Goal: Task Accomplishment & Management: Manage account settings

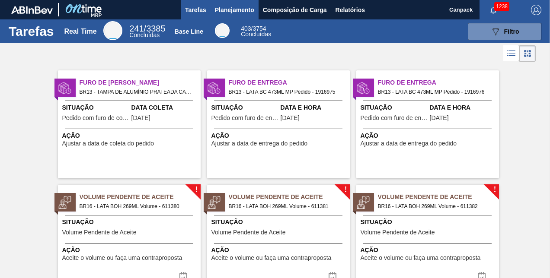
click at [231, 7] on span "Planejamento" at bounding box center [234, 10] width 39 height 10
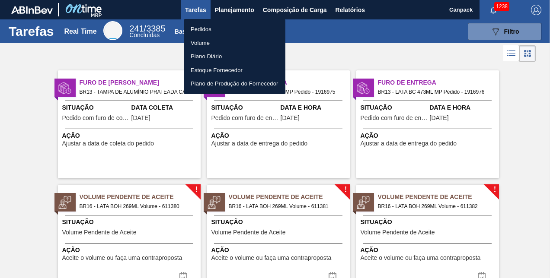
click at [213, 33] on li "Pedidos" at bounding box center [235, 29] width 102 height 14
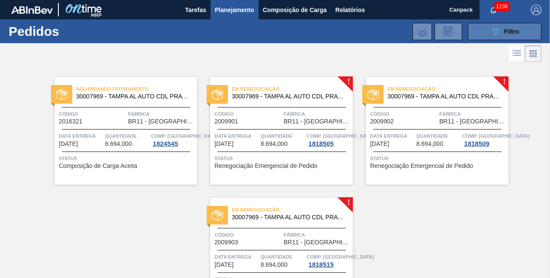
click at [504, 29] on span "Filtro" at bounding box center [511, 31] width 15 height 7
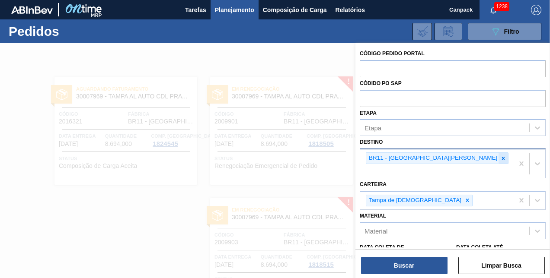
click at [498, 162] on div at bounding box center [503, 158] width 10 height 11
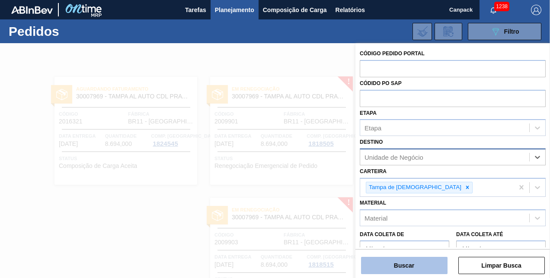
click at [413, 268] on button "Buscar" at bounding box center [404, 265] width 86 height 17
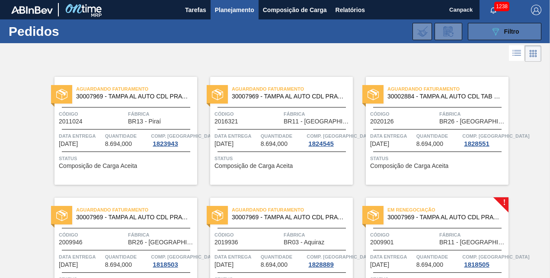
click at [488, 33] on button "089F7B8B-B2A5-4AFE-B5C0-19BA573D28AC Filtro" at bounding box center [504, 31] width 73 height 17
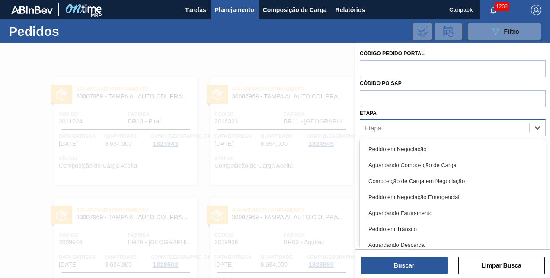
click at [405, 132] on div "Etapa" at bounding box center [444, 128] width 169 height 13
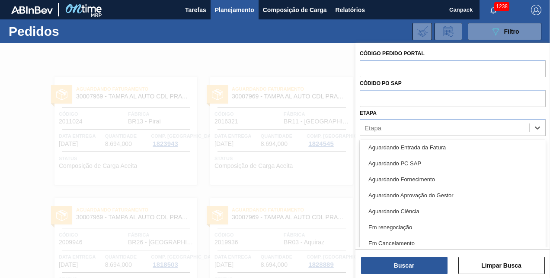
scroll to position [113, 0]
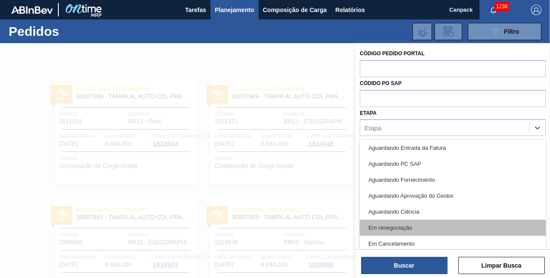
click at [377, 222] on div "Em renegociação" at bounding box center [453, 228] width 186 height 16
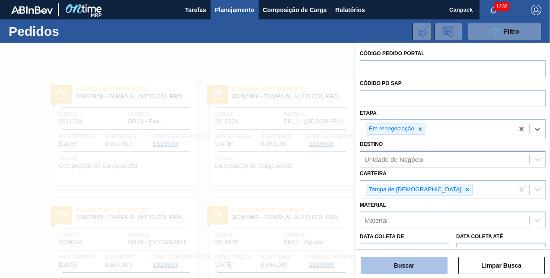
click at [412, 273] on button "Buscar" at bounding box center [404, 265] width 86 height 17
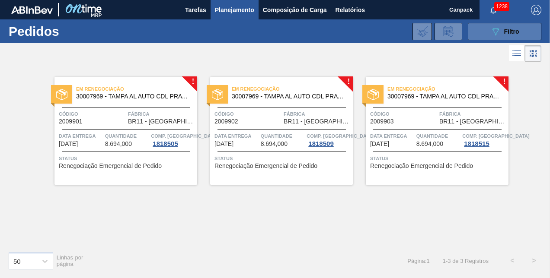
click at [526, 32] on button "089F7B8B-B2A5-4AFE-B5C0-19BA573D28AC Filtro" at bounding box center [504, 31] width 73 height 17
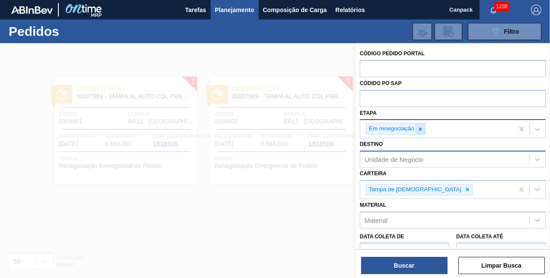
click at [421, 125] on div at bounding box center [420, 129] width 10 height 11
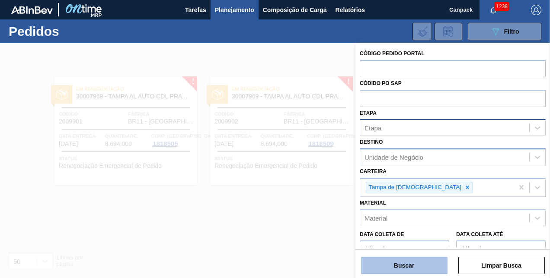
click at [406, 260] on button "Buscar" at bounding box center [404, 265] width 86 height 17
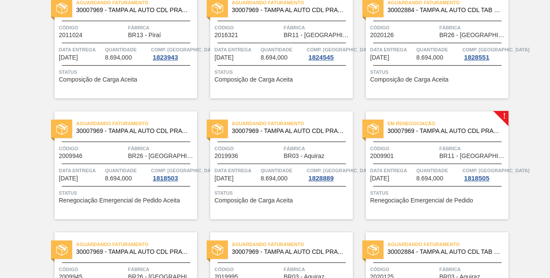
scroll to position [0, 0]
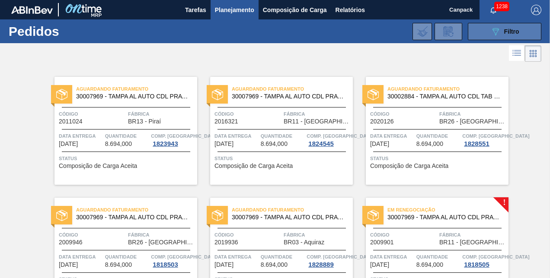
click at [514, 29] on span "Filtro" at bounding box center [511, 31] width 15 height 7
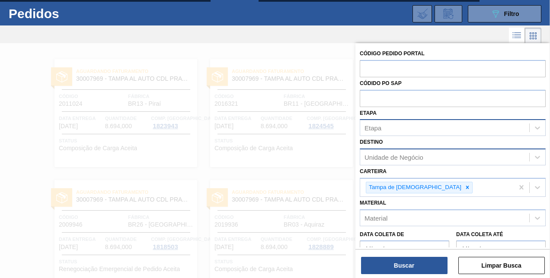
click at [393, 156] on div "Unidade de Negócio" at bounding box center [393, 157] width 59 height 7
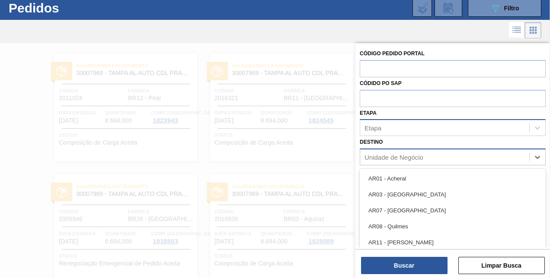
scroll to position [23, 0]
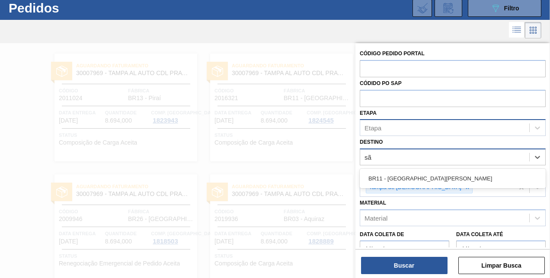
type input "são"
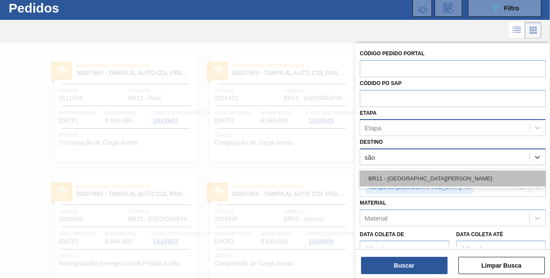
click at [409, 179] on div "BR11 - São Luís" at bounding box center [453, 179] width 186 height 16
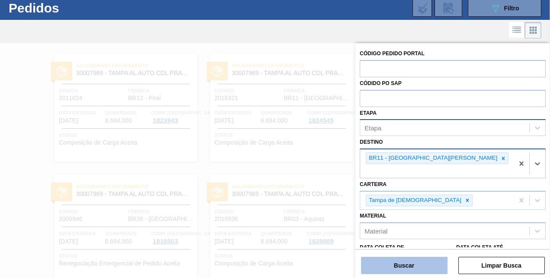
click at [402, 271] on button "Buscar" at bounding box center [404, 265] width 86 height 17
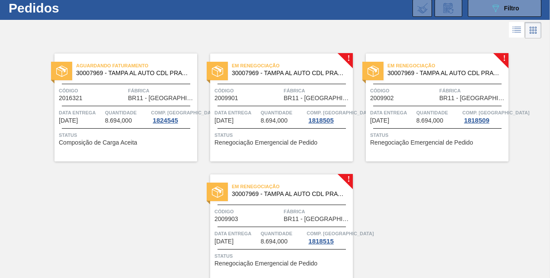
click at [446, 181] on div "Aguardando Faturamento 30007969 - TAMPA AL AUTO CDL PRATA CANPACK Código 201632…" at bounding box center [275, 162] width 550 height 242
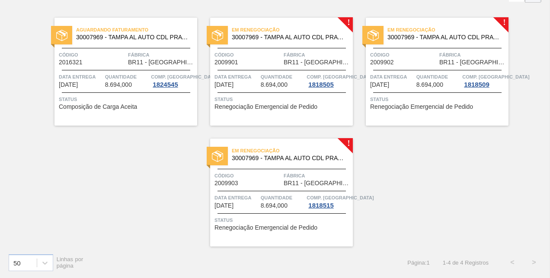
scroll to position [0, 0]
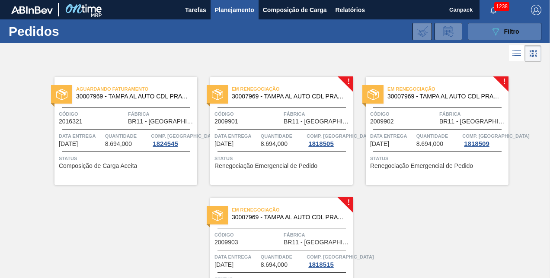
click at [508, 24] on button "089F7B8B-B2A5-4AFE-B5C0-19BA573D28AC Filtro" at bounding box center [504, 31] width 73 height 17
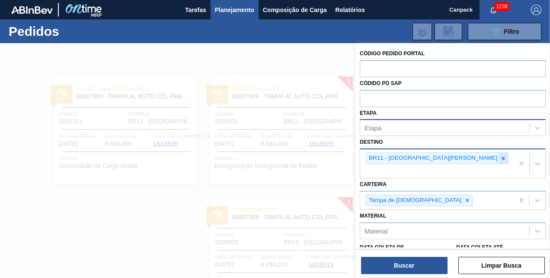
click at [500, 159] on icon at bounding box center [503, 159] width 6 height 6
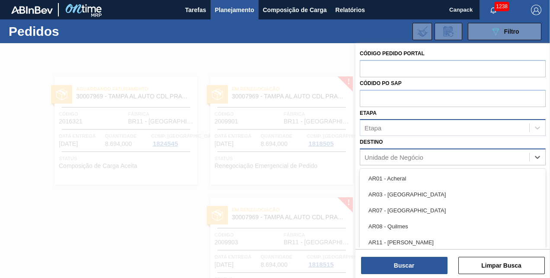
click at [414, 157] on div "Unidade de Negócio" at bounding box center [393, 157] width 59 height 7
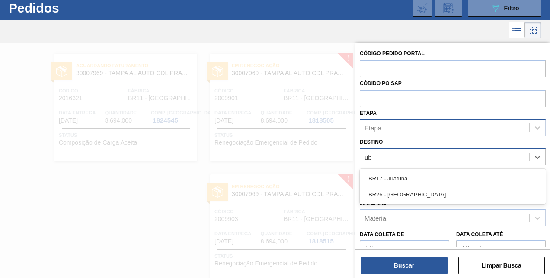
type input "ube"
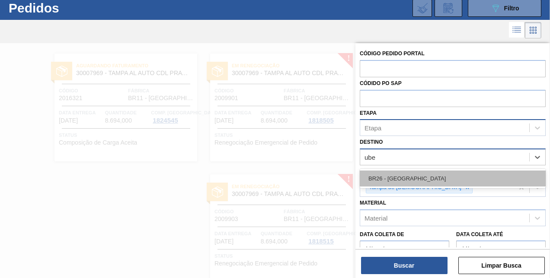
click at [422, 183] on div "BR26 - Uberlândia" at bounding box center [453, 179] width 186 height 16
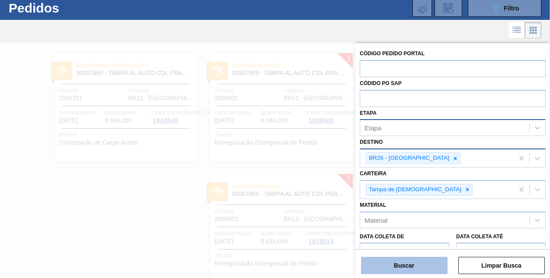
click at [417, 270] on button "Buscar" at bounding box center [404, 265] width 86 height 17
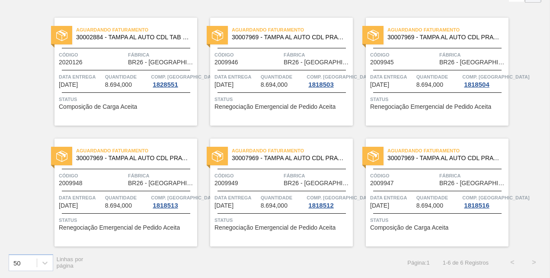
scroll to position [0, 0]
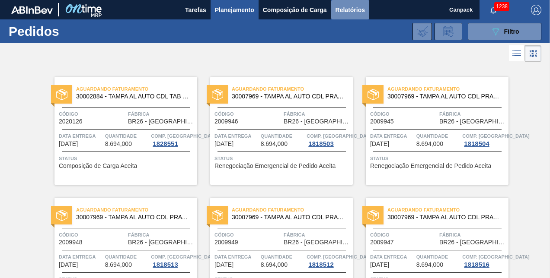
click at [356, 6] on span "Relatórios" at bounding box center [349, 10] width 29 height 10
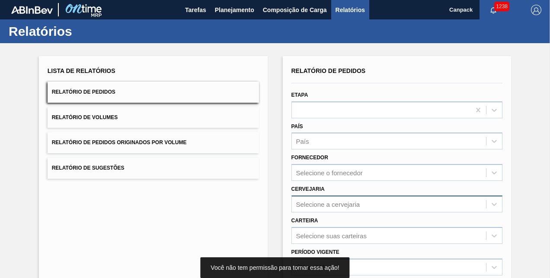
scroll to position [121, 0]
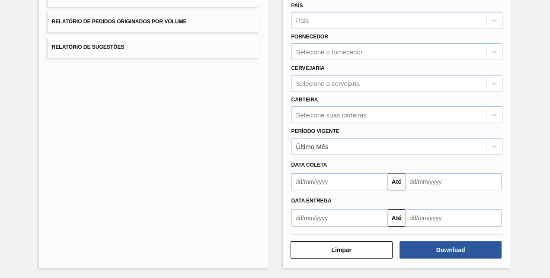
click at [361, 185] on input "text" at bounding box center [339, 181] width 96 height 17
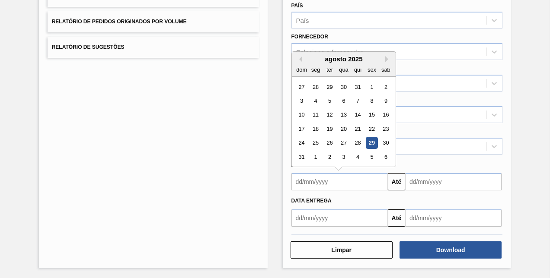
click at [370, 140] on div "29" at bounding box center [372, 143] width 12 height 12
type input "[DATE]"
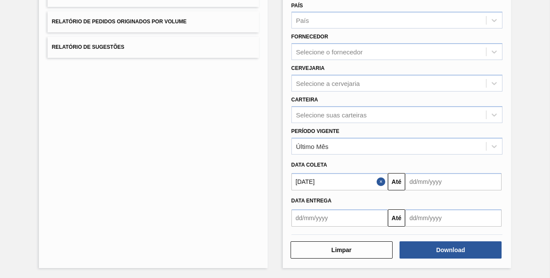
scroll to position [0, 0]
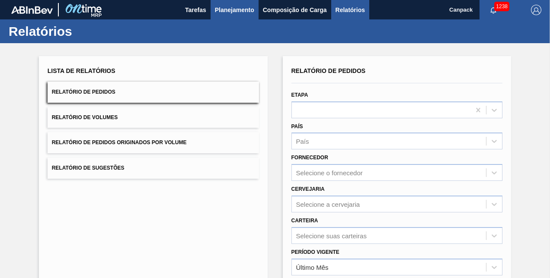
click at [232, 10] on span "Planejamento" at bounding box center [234, 10] width 39 height 10
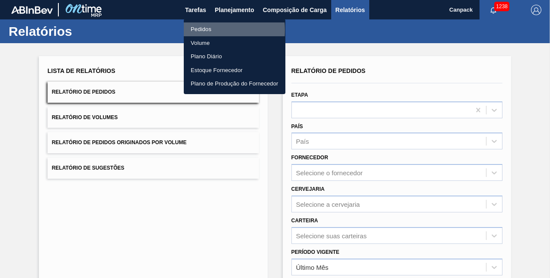
click at [197, 30] on li "Pedidos" at bounding box center [235, 29] width 102 height 14
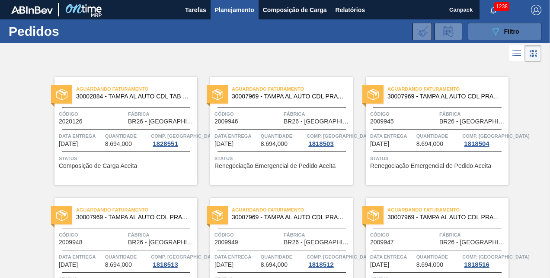
click at [493, 34] on icon "089F7B8B-B2A5-4AFE-B5C0-19BA573D28AC" at bounding box center [495, 31] width 10 height 10
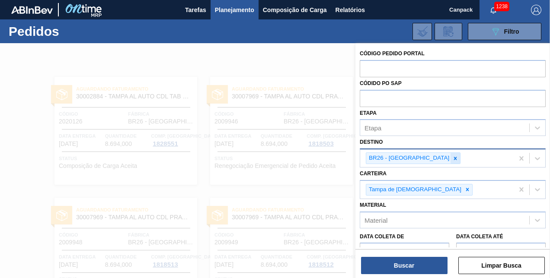
click at [454, 157] on icon at bounding box center [455, 158] width 3 height 3
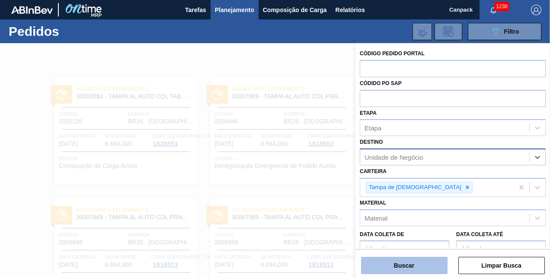
click at [408, 264] on button "Buscar" at bounding box center [404, 265] width 86 height 17
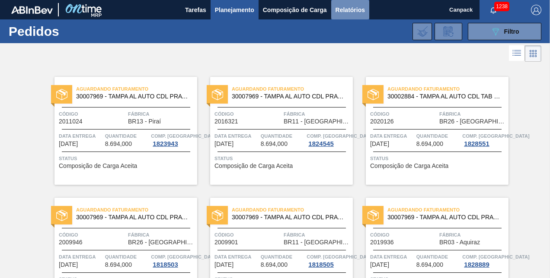
click at [359, 5] on span "Relatórios" at bounding box center [349, 10] width 29 height 10
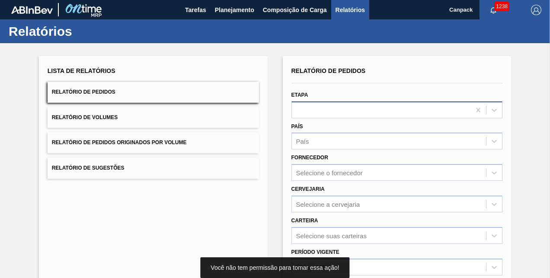
scroll to position [121, 0]
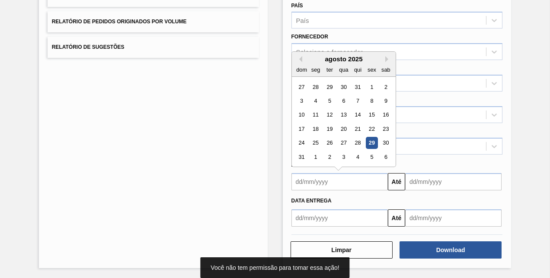
click at [334, 178] on input "text" at bounding box center [339, 181] width 96 height 17
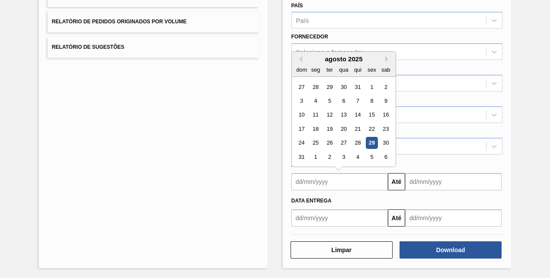
click at [375, 144] on div "29" at bounding box center [372, 143] width 12 height 12
type input "[DATE]"
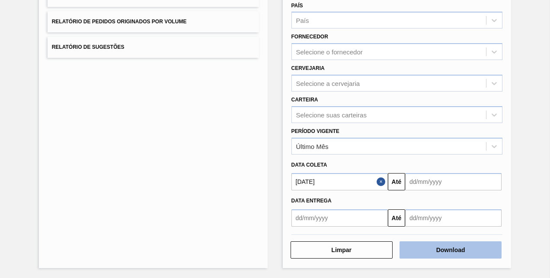
click at [449, 258] on button "Download" at bounding box center [450, 250] width 102 height 17
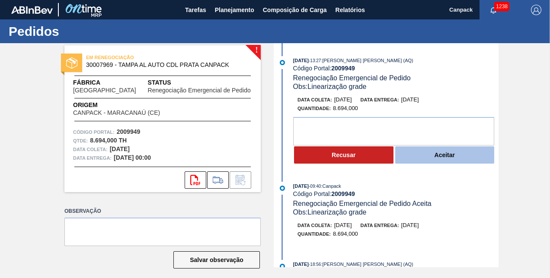
click at [420, 156] on button "Aceitar" at bounding box center [444, 155] width 99 height 17
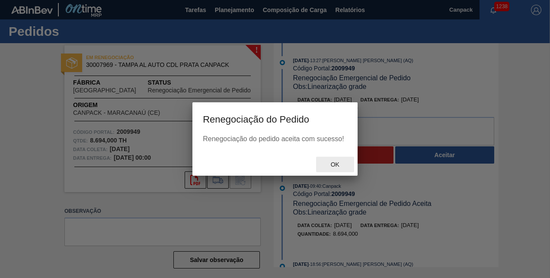
click at [333, 169] on div "Ok" at bounding box center [335, 165] width 38 height 16
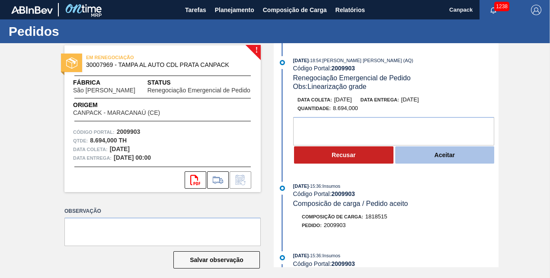
click at [444, 160] on button "Aceitar" at bounding box center [444, 155] width 99 height 17
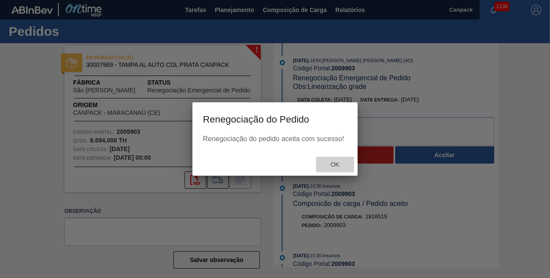
click at [341, 166] on span "Ok" at bounding box center [335, 164] width 22 height 7
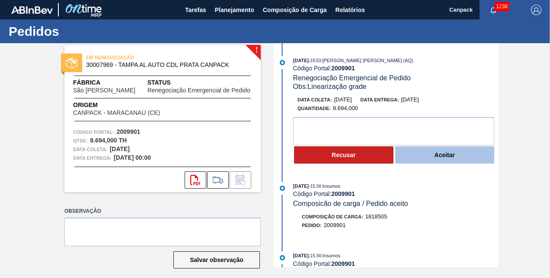
click at [429, 158] on button "Aceitar" at bounding box center [444, 155] width 99 height 17
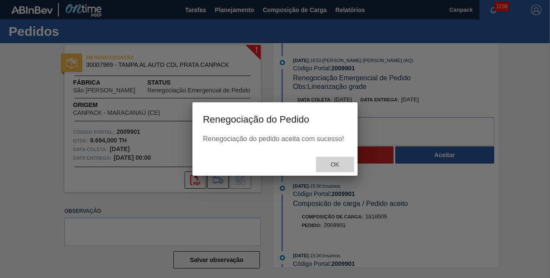
click at [335, 168] on span "Ok" at bounding box center [335, 164] width 22 height 7
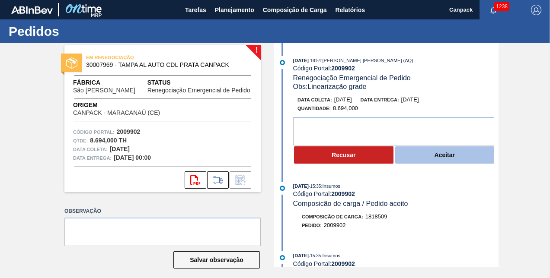
click at [450, 158] on button "Aceitar" at bounding box center [444, 155] width 99 height 17
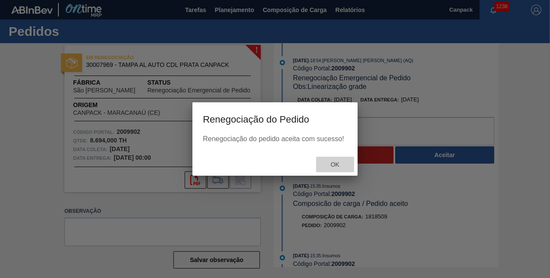
click at [342, 164] on span "Ok" at bounding box center [335, 164] width 22 height 7
